Goal: Task Accomplishment & Management: Complete application form

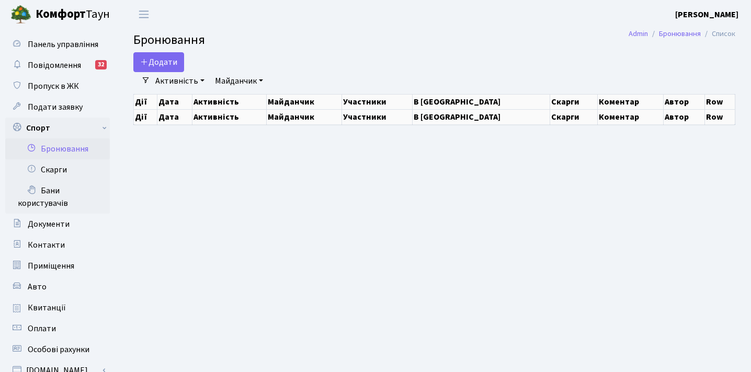
select select "25"
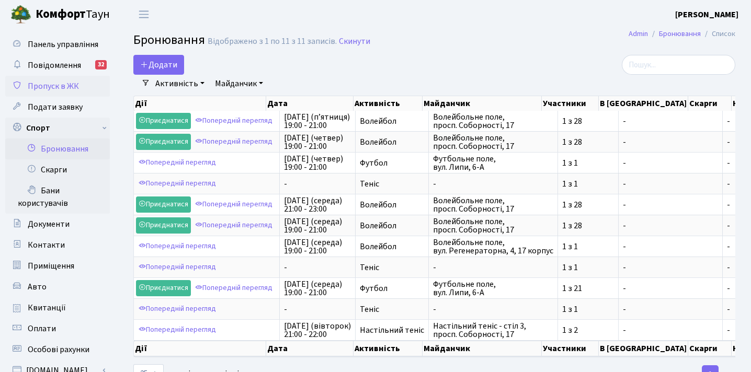
click at [62, 89] on span "Пропуск в ЖК" at bounding box center [53, 87] width 51 height 12
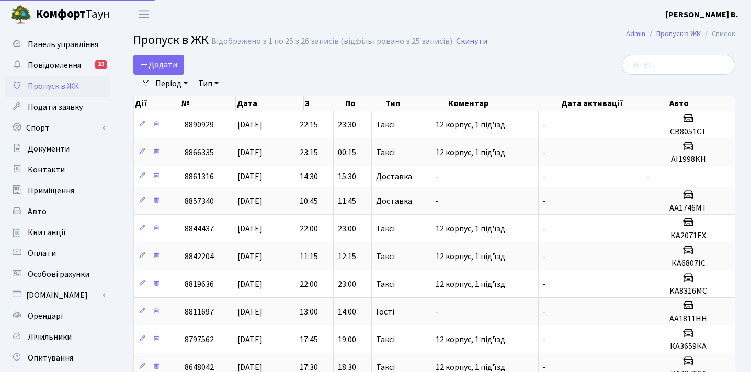
select select "25"
click at [165, 65] on span "Додати" at bounding box center [158, 65] width 37 height 12
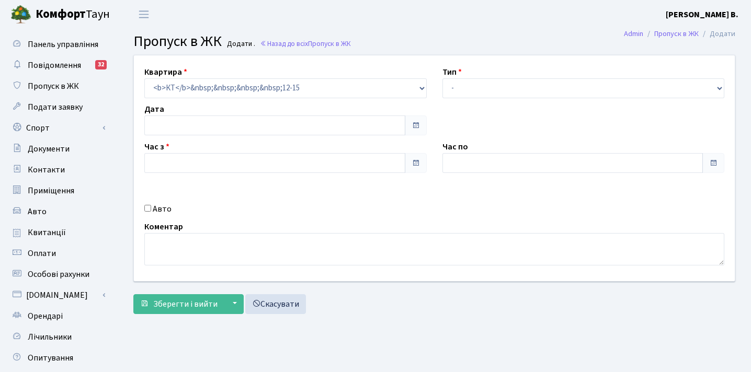
type input "[DATE]"
type input "22:30"
type input "23:30"
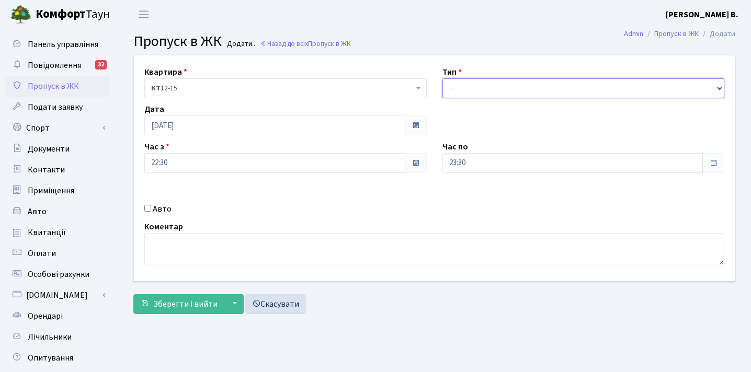
click at [474, 88] on select "- Доставка Таксі Гості Сервіс" at bounding box center [583, 88] width 282 height 20
select select "2"
click at [442, 78] on select "- Доставка Таксі Гості Сервіс" at bounding box center [583, 88] width 282 height 20
click at [147, 209] on input "Авто" at bounding box center [147, 208] width 7 height 7
checkbox input "true"
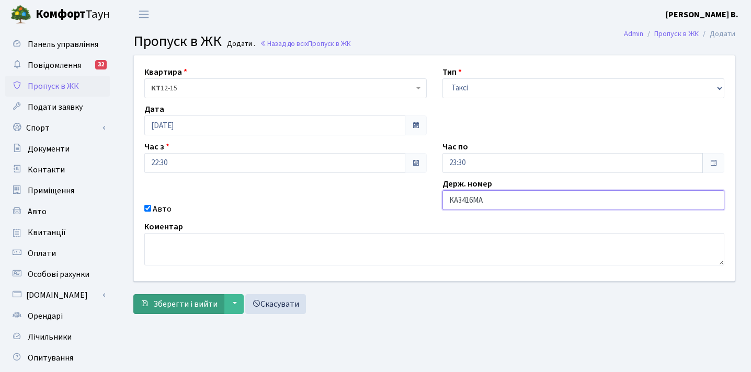
type input "KA3416MA"
click at [187, 305] on span "Зберегти і вийти" at bounding box center [185, 305] width 64 height 12
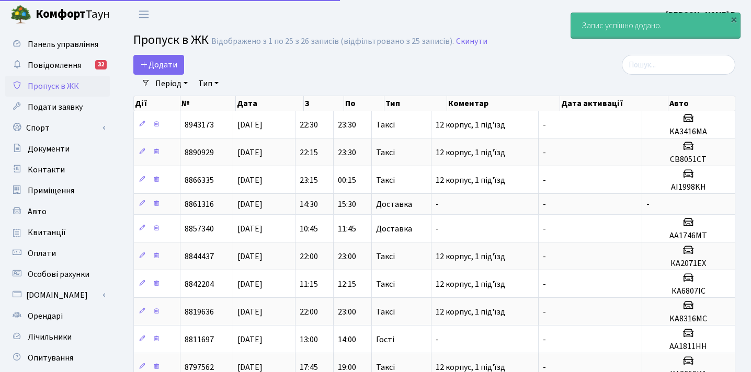
select select "25"
